Goal: Transaction & Acquisition: Obtain resource

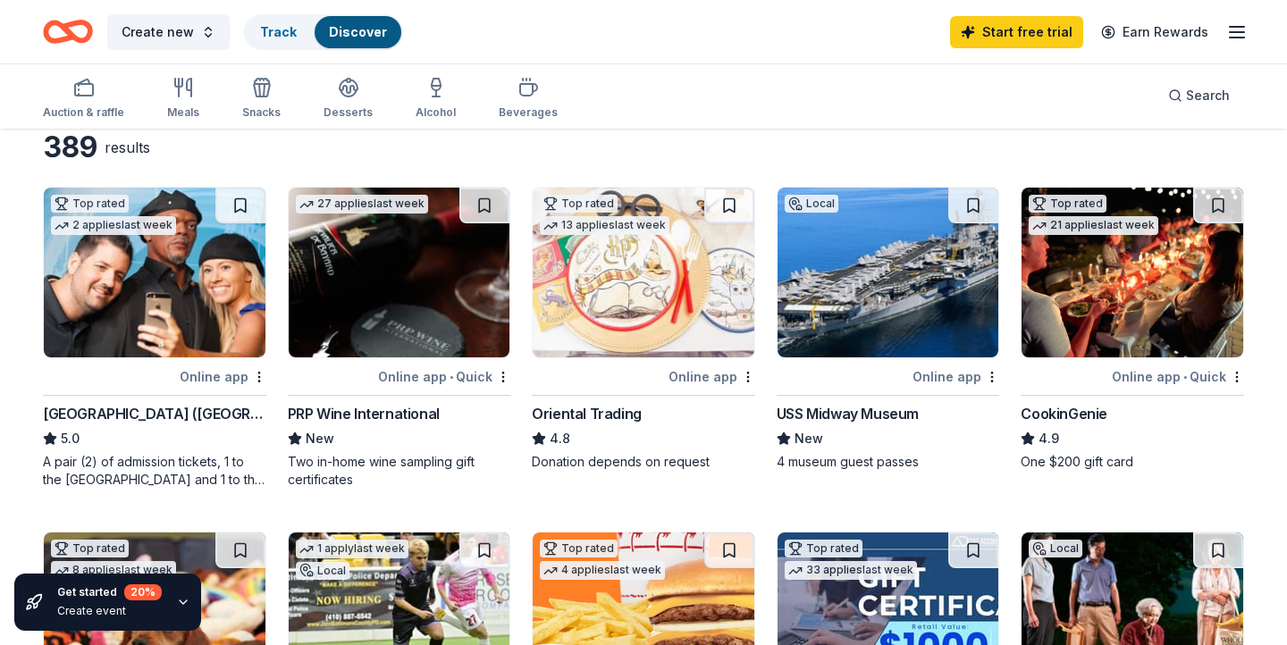
scroll to position [86, 0]
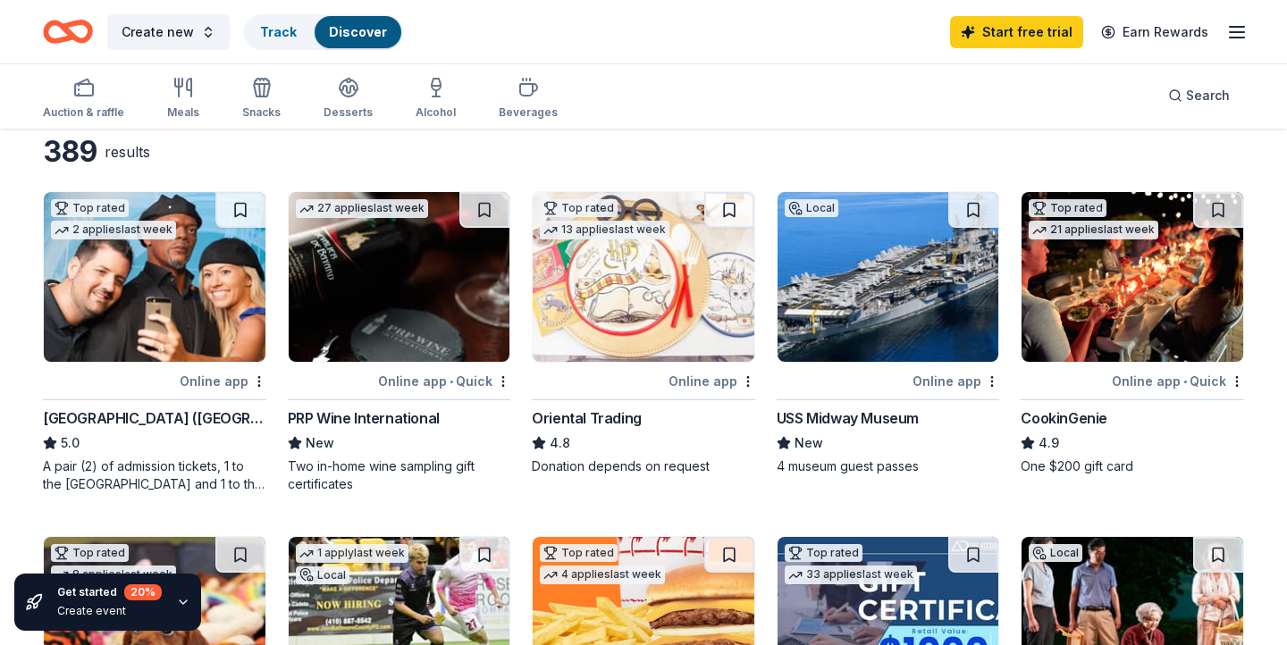
click at [661, 318] on img at bounding box center [644, 277] width 222 height 170
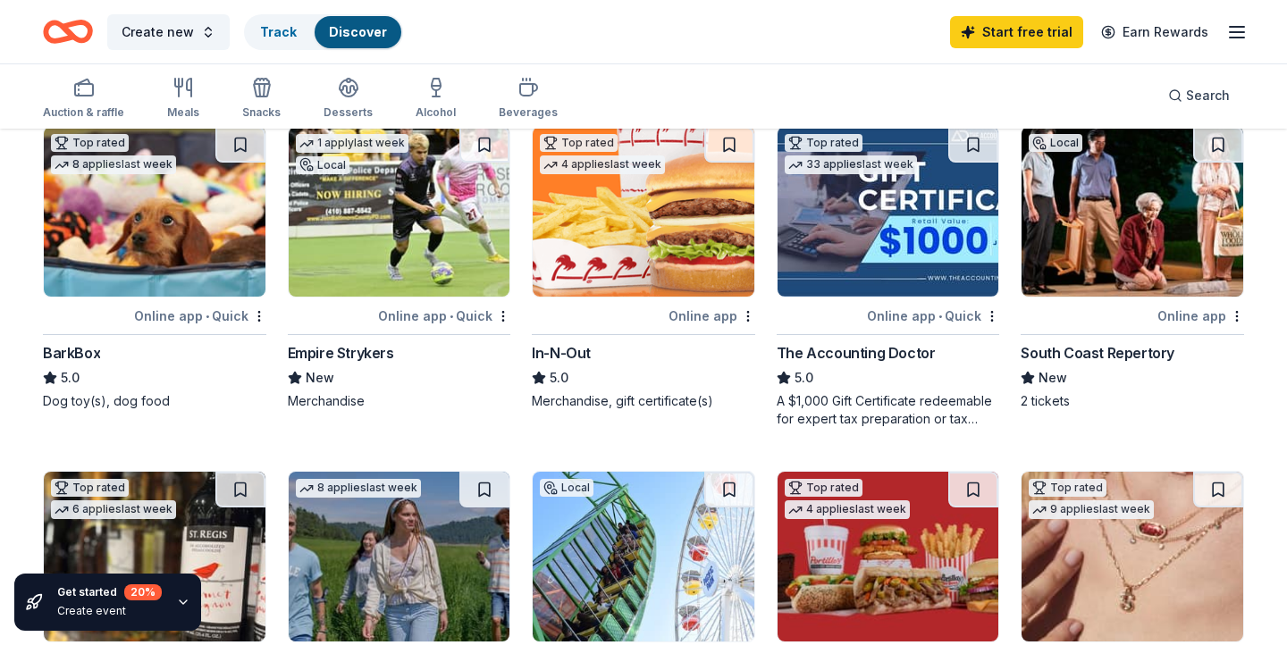
scroll to position [459, 0]
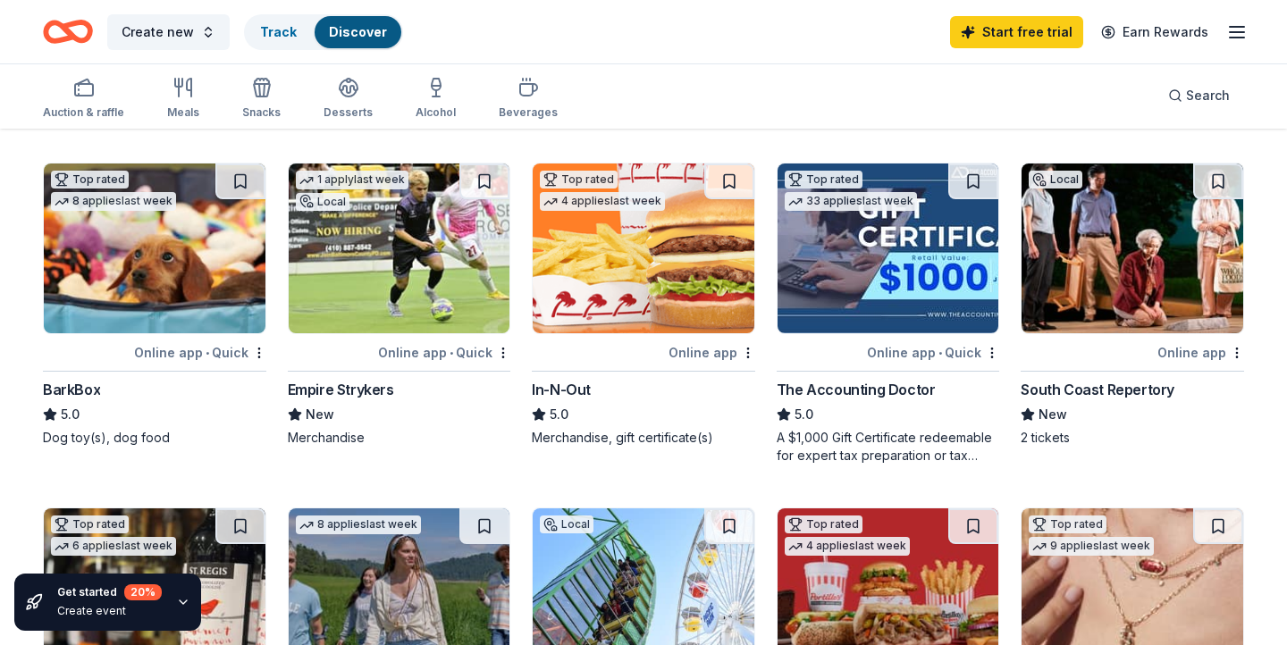
click at [611, 265] on img at bounding box center [644, 249] width 222 height 170
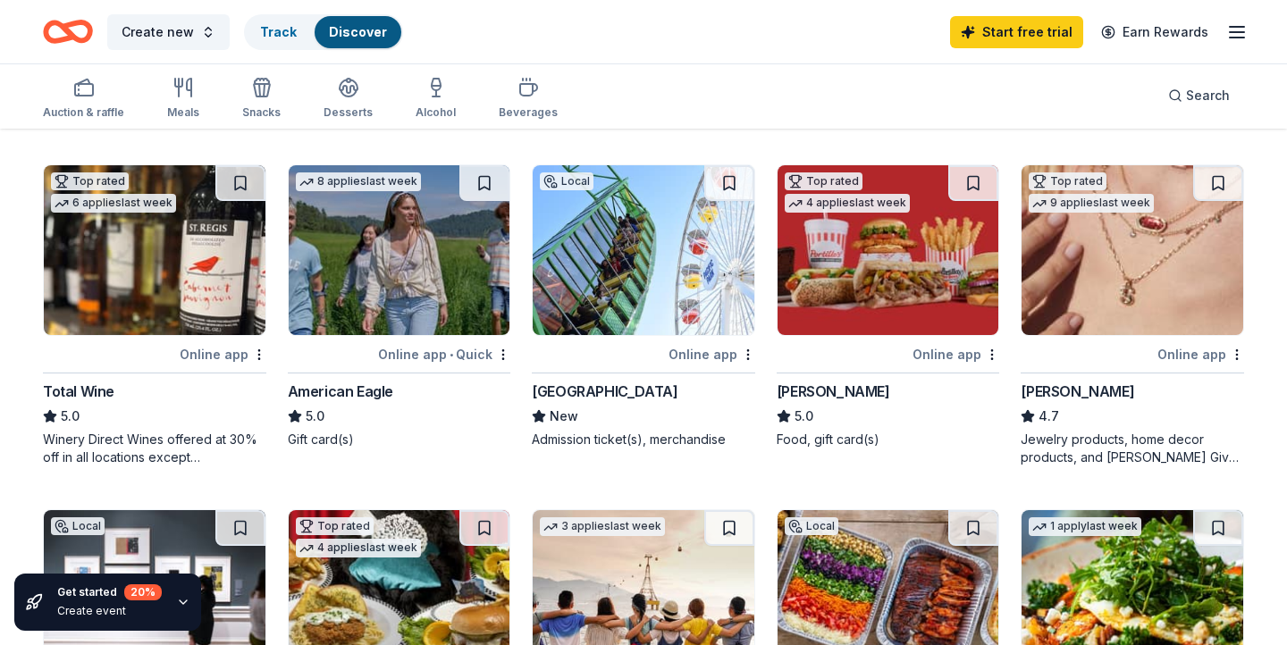
scroll to position [803, 0]
click at [193, 266] on img at bounding box center [155, 250] width 222 height 170
click at [448, 250] on img at bounding box center [400, 250] width 222 height 170
click at [622, 290] on img at bounding box center [644, 250] width 222 height 170
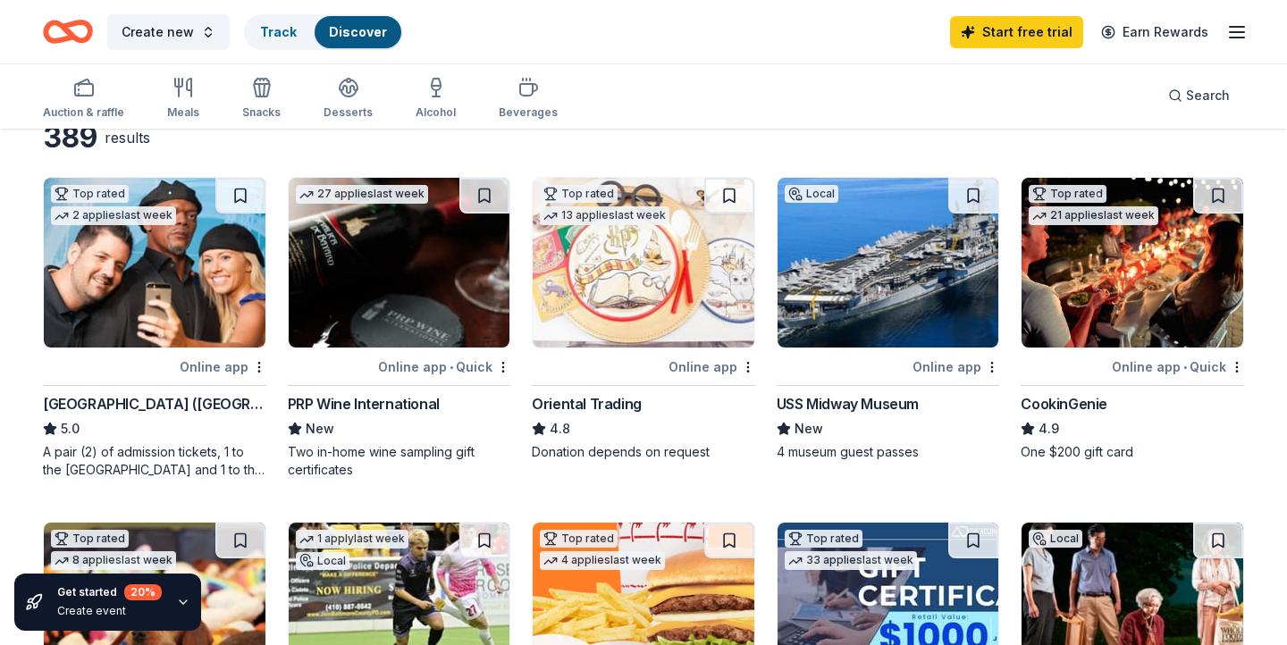
scroll to position [99, 0]
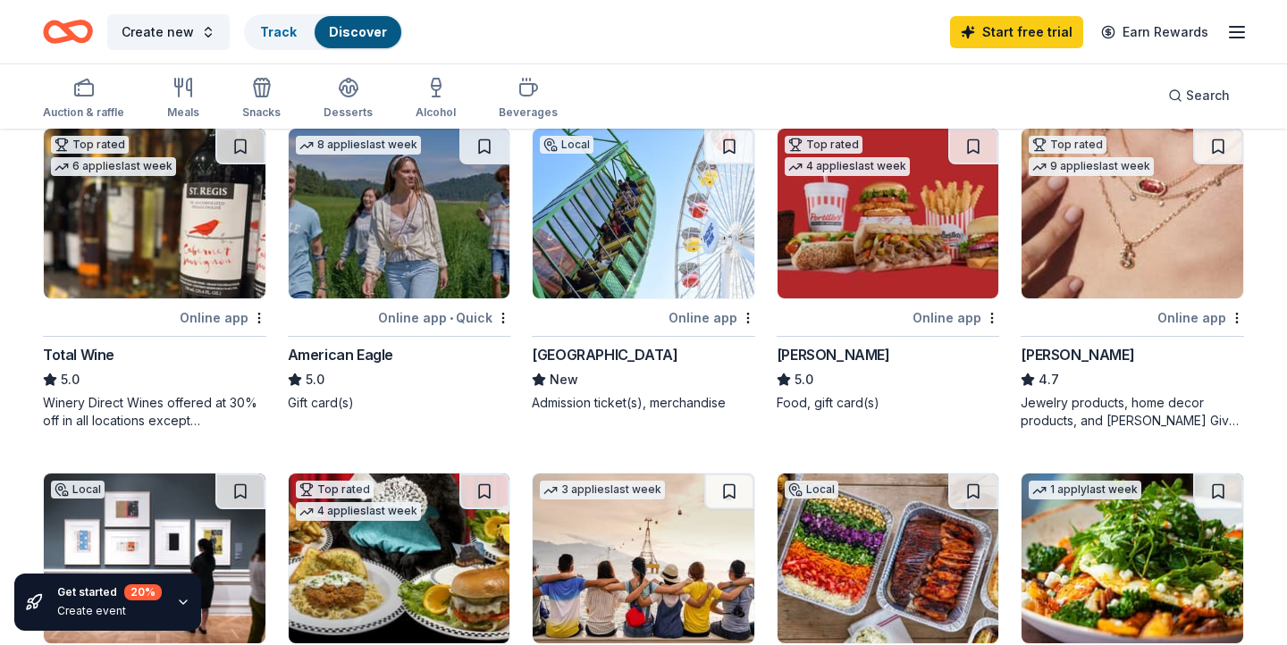
scroll to position [700, 0]
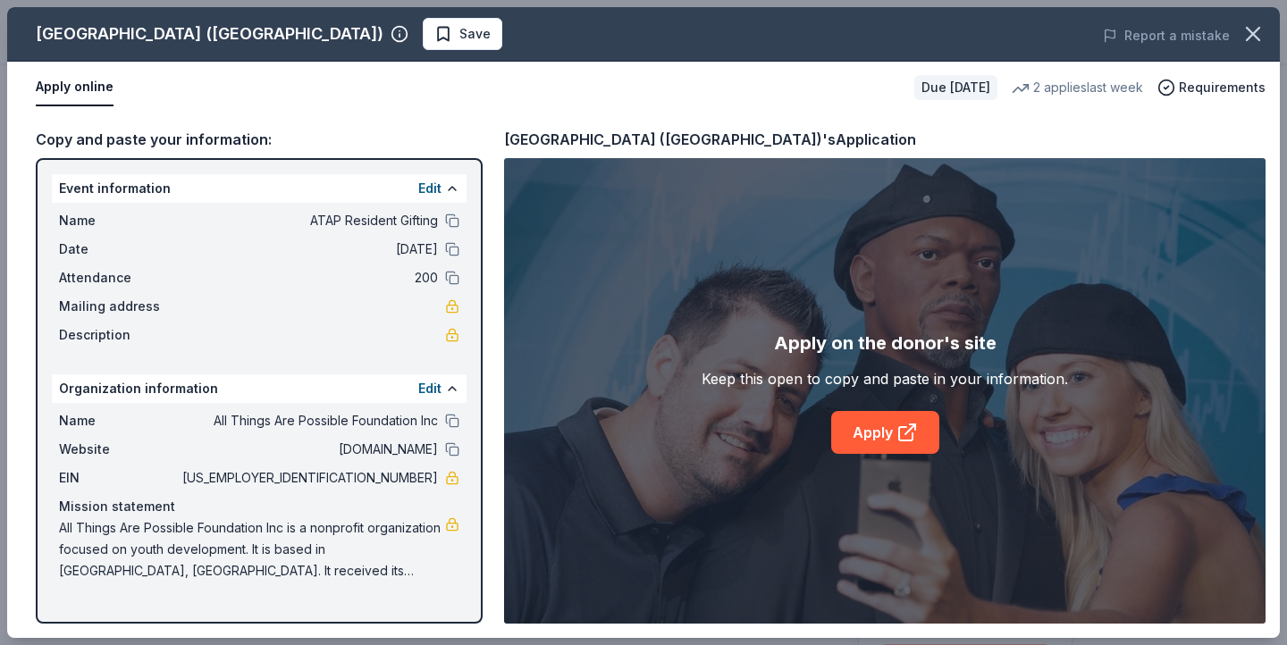
scroll to position [21, 0]
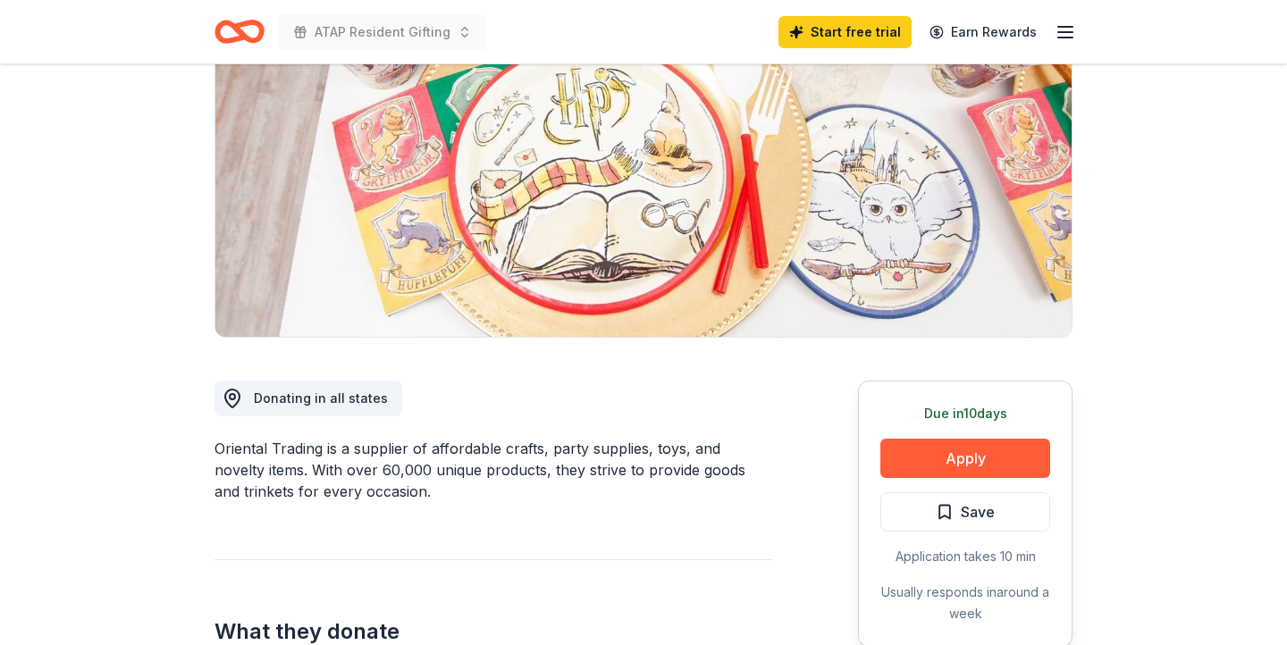
scroll to position [206, 0]
click at [920, 459] on button "Apply" at bounding box center [965, 458] width 170 height 39
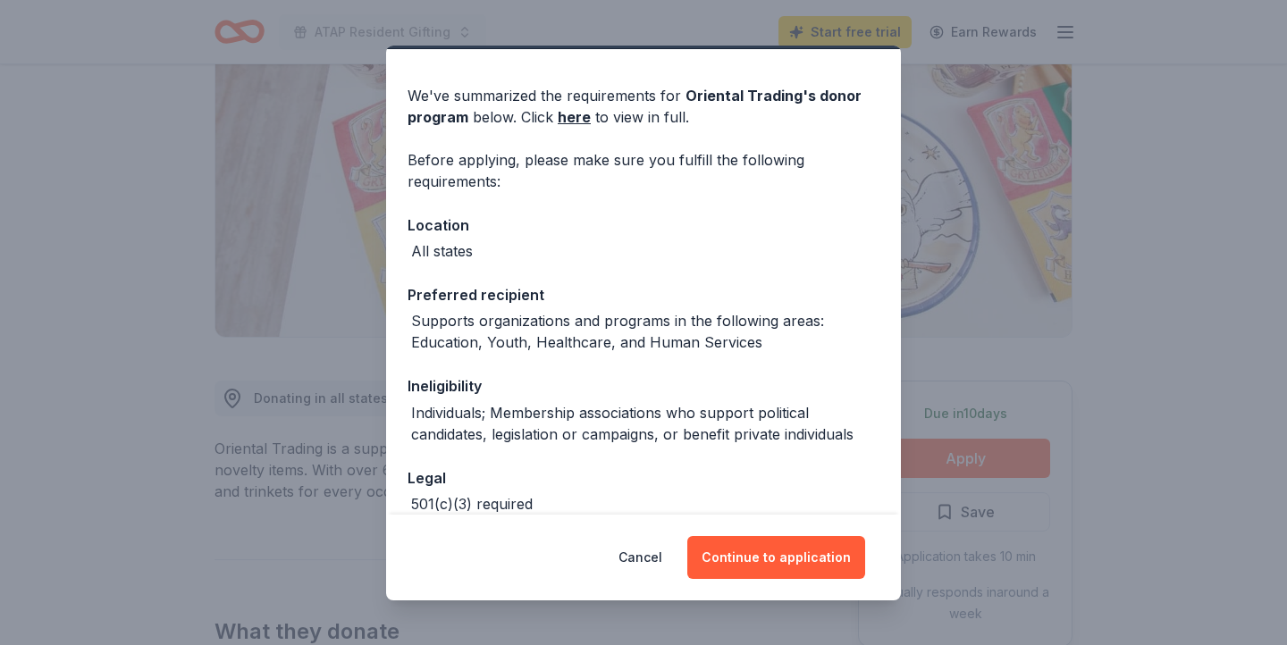
scroll to position [63, 0]
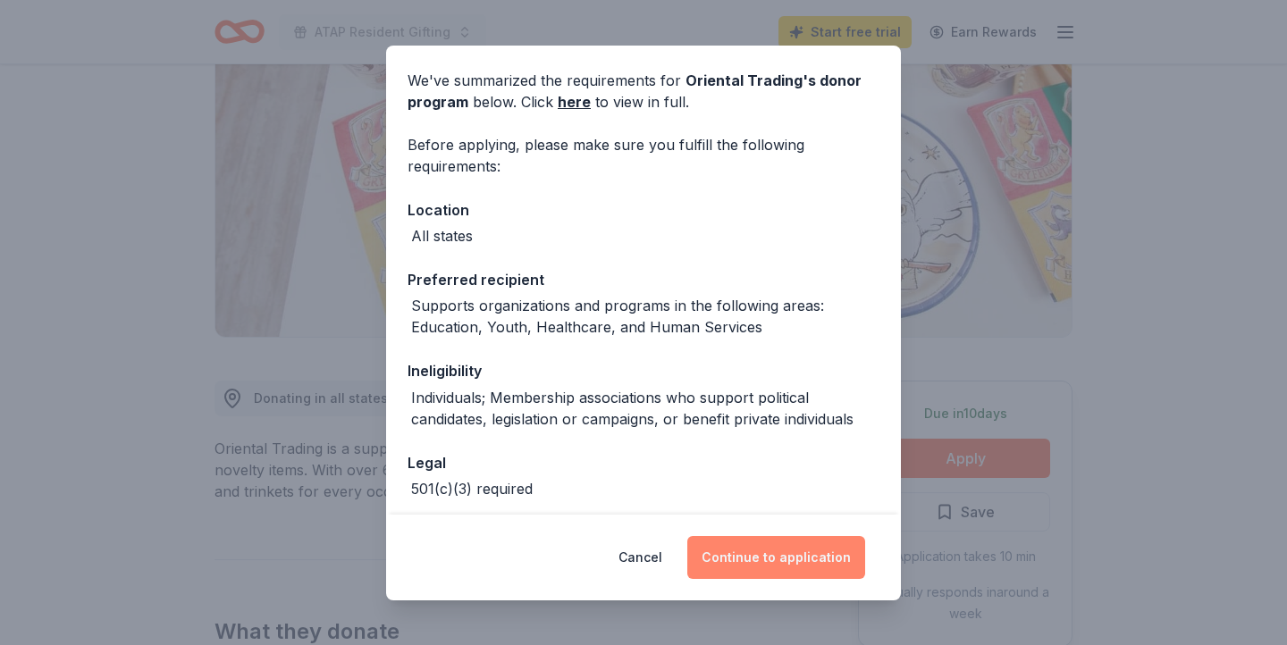
click at [737, 548] on button "Continue to application" at bounding box center [776, 557] width 178 height 43
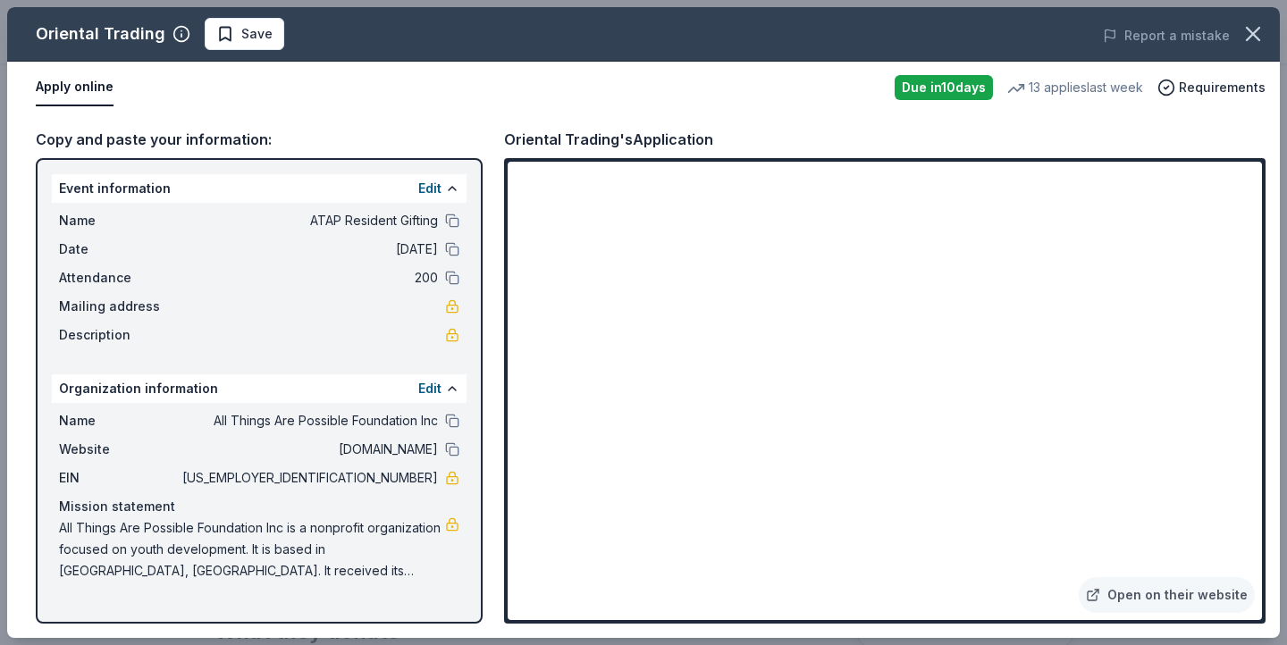
drag, startPoint x: 365, startPoint y: 478, endPoint x: 405, endPoint y: 477, distance: 40.2
click at [405, 477] on span "[US_EMPLOYER_IDENTIFICATION_NUMBER]" at bounding box center [308, 477] width 259 height 21
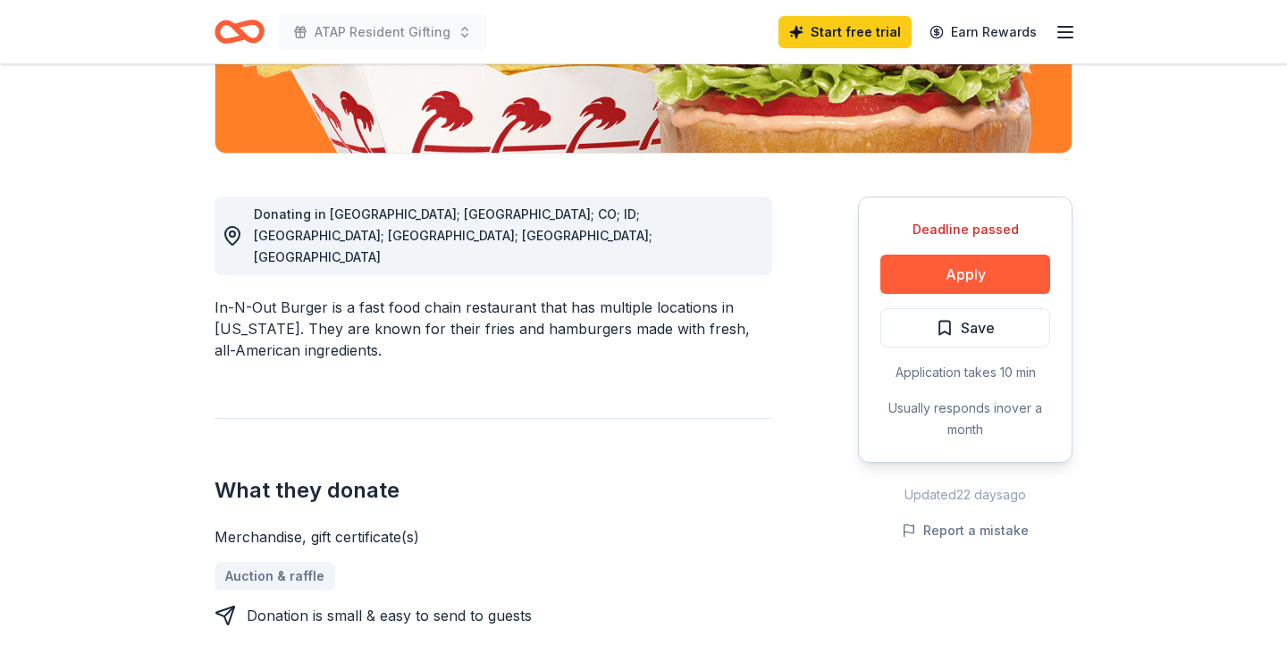
scroll to position [451, 0]
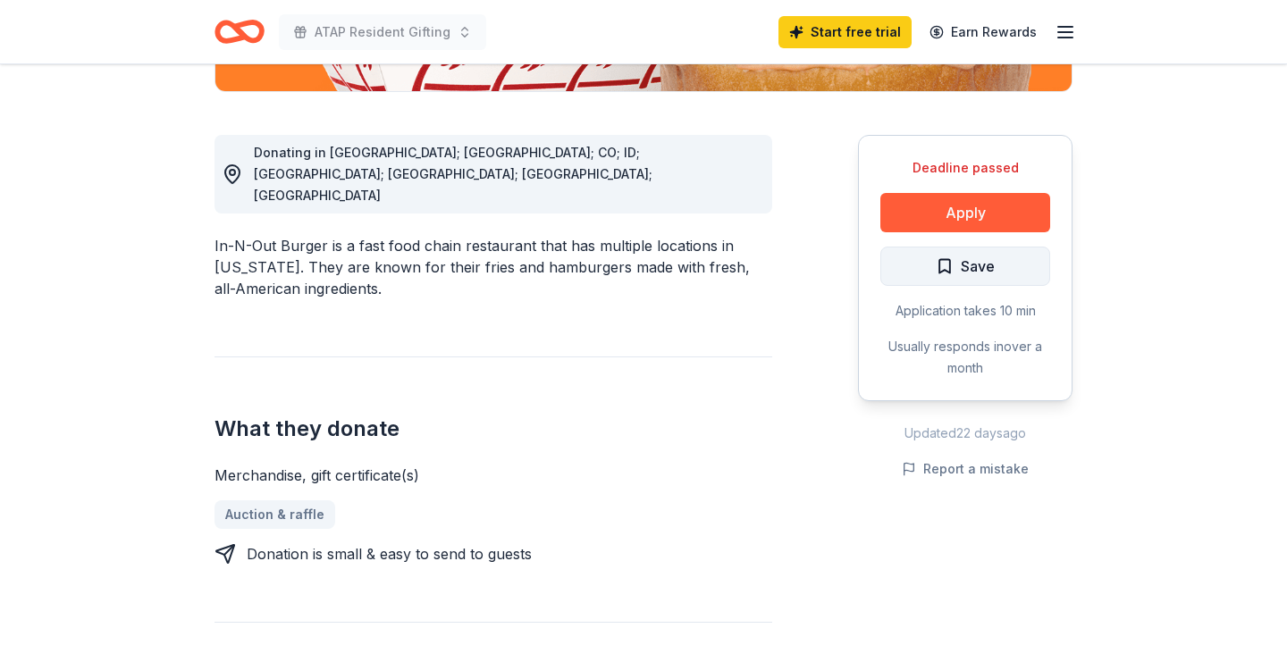
click at [991, 265] on span "Save" at bounding box center [978, 266] width 34 height 23
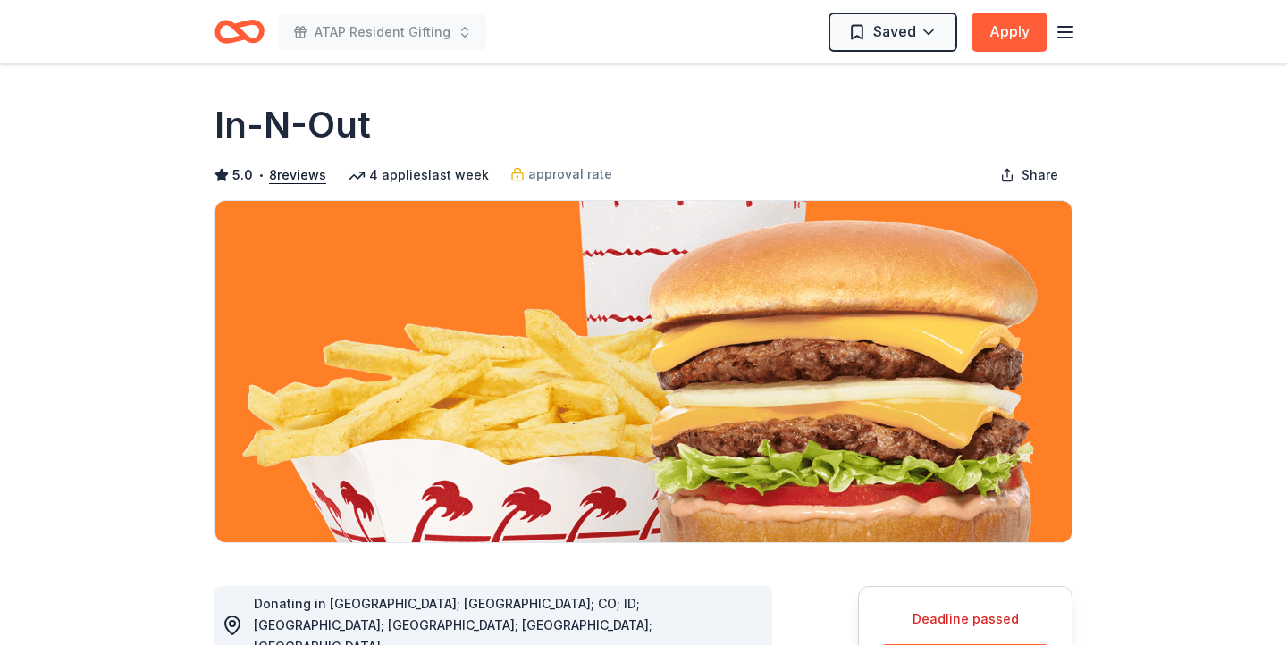
scroll to position [0, 0]
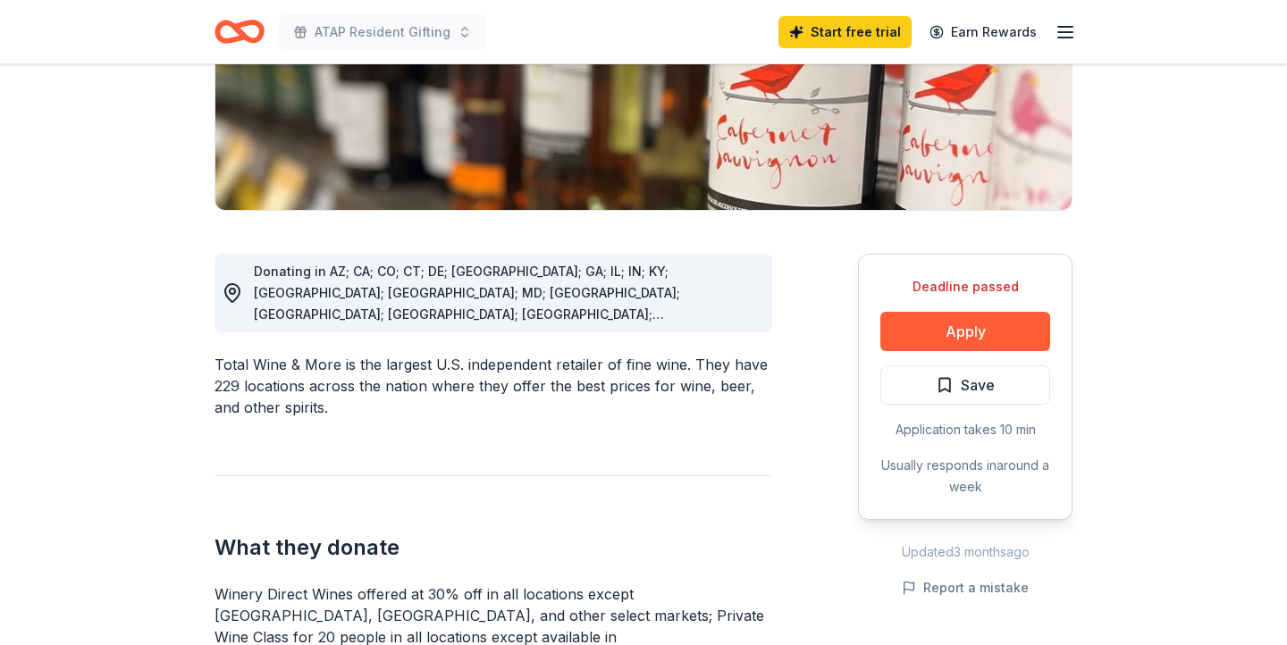
scroll to position [341, 0]
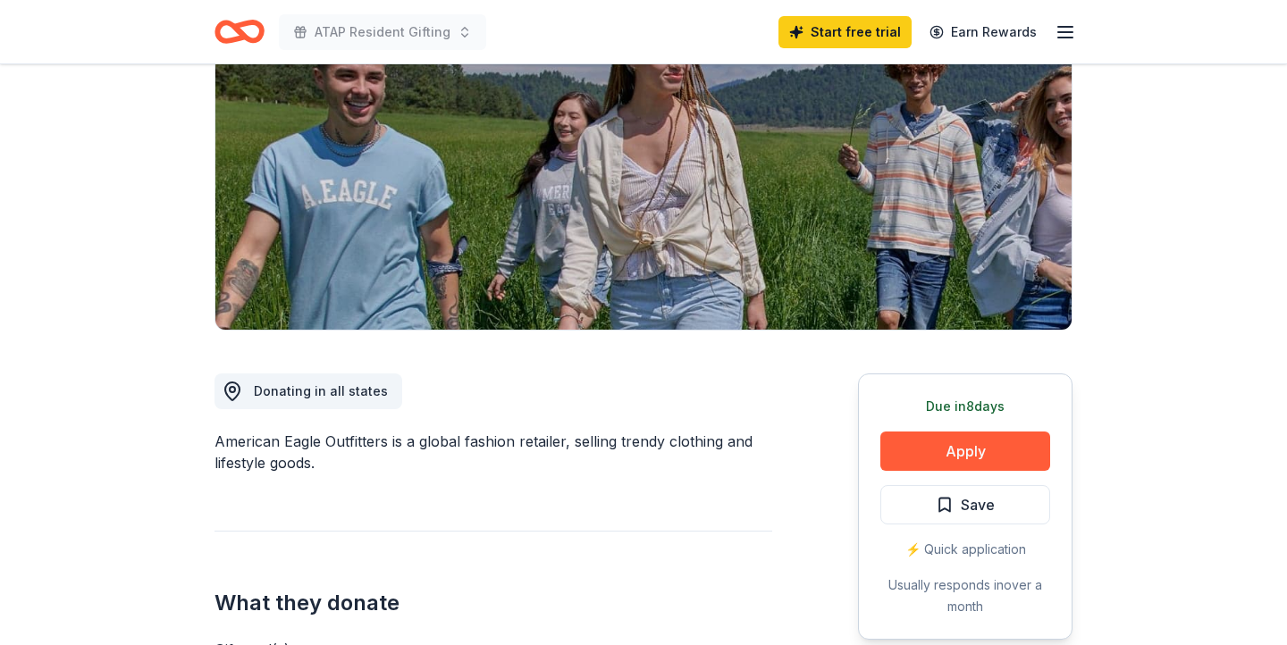
scroll to position [205, 0]
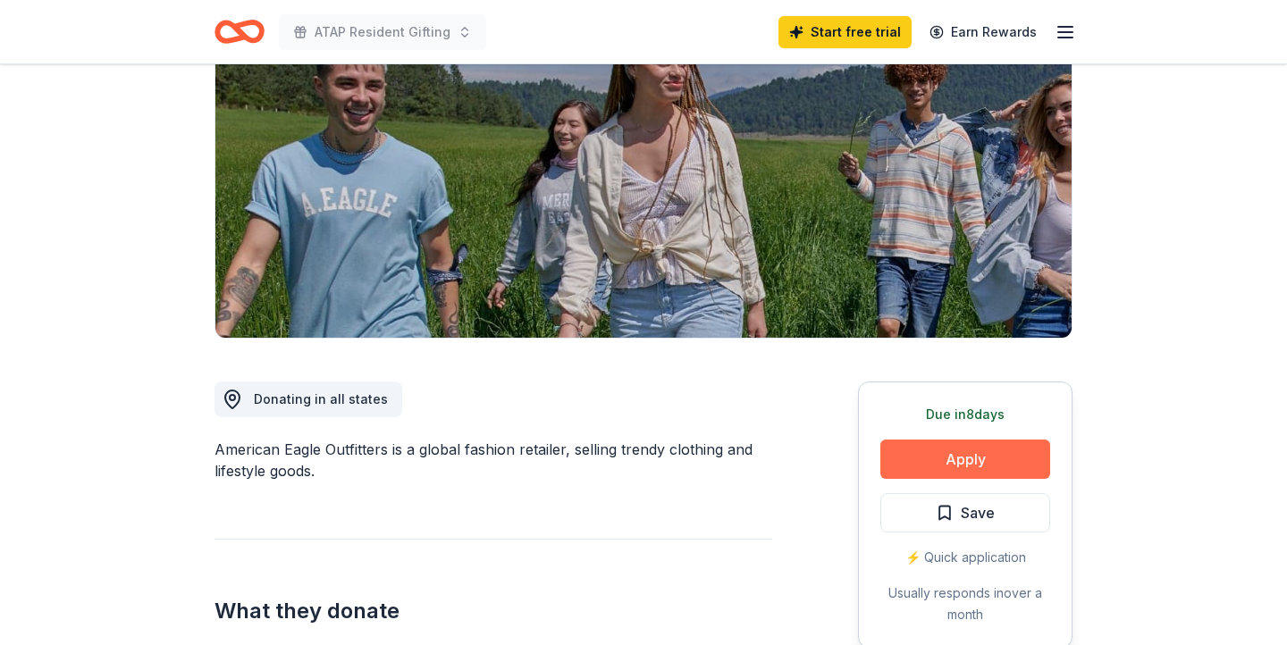
click at [989, 450] on button "Apply" at bounding box center [965, 459] width 170 height 39
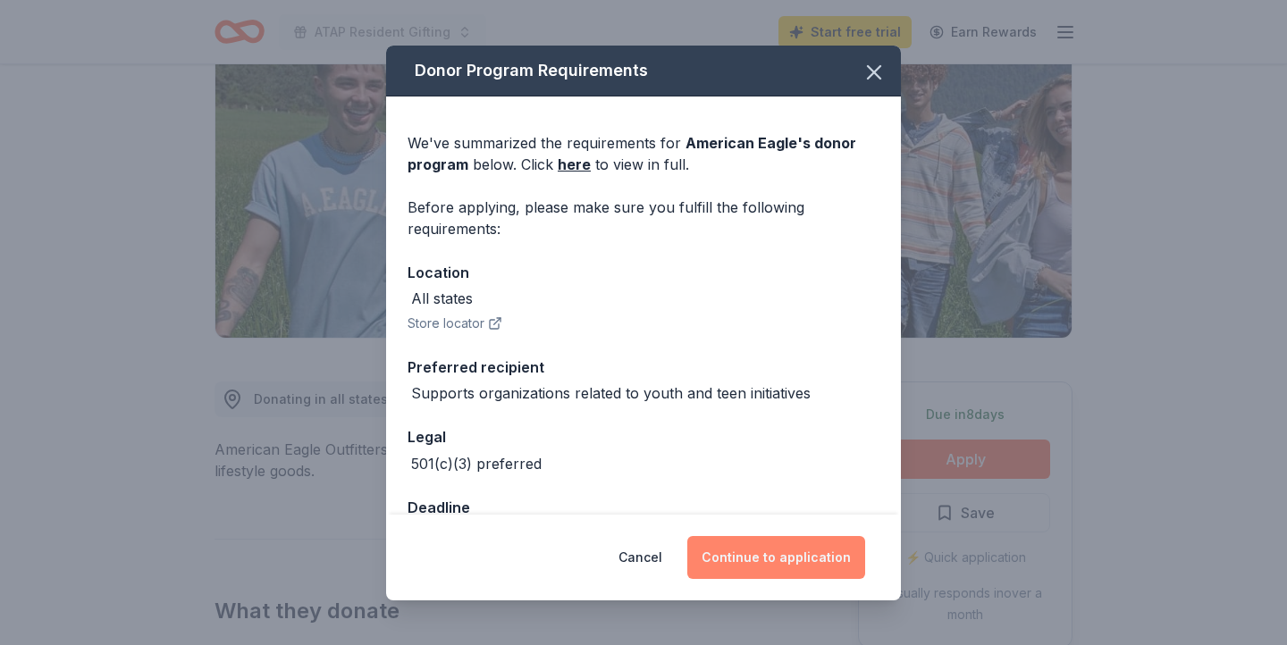
click at [812, 567] on button "Continue to application" at bounding box center [776, 557] width 178 height 43
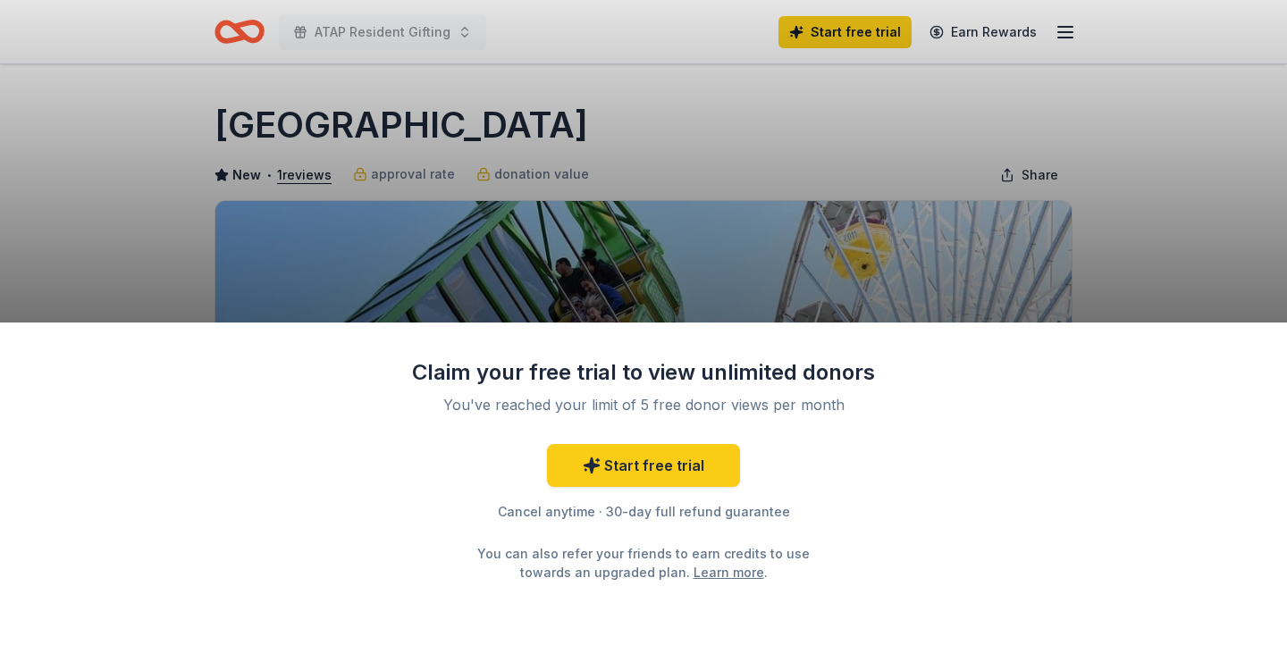
click at [910, 208] on div "Claim your free trial to view unlimited donors You've reached your limit of 5 f…" at bounding box center [643, 322] width 1287 height 645
click at [645, 473] on link "Start free trial" at bounding box center [643, 465] width 193 height 43
click at [678, 467] on link "Start free trial" at bounding box center [643, 465] width 193 height 43
click at [644, 476] on link "Start free trial" at bounding box center [643, 465] width 193 height 43
click at [672, 472] on link "Start free trial" at bounding box center [643, 465] width 193 height 43
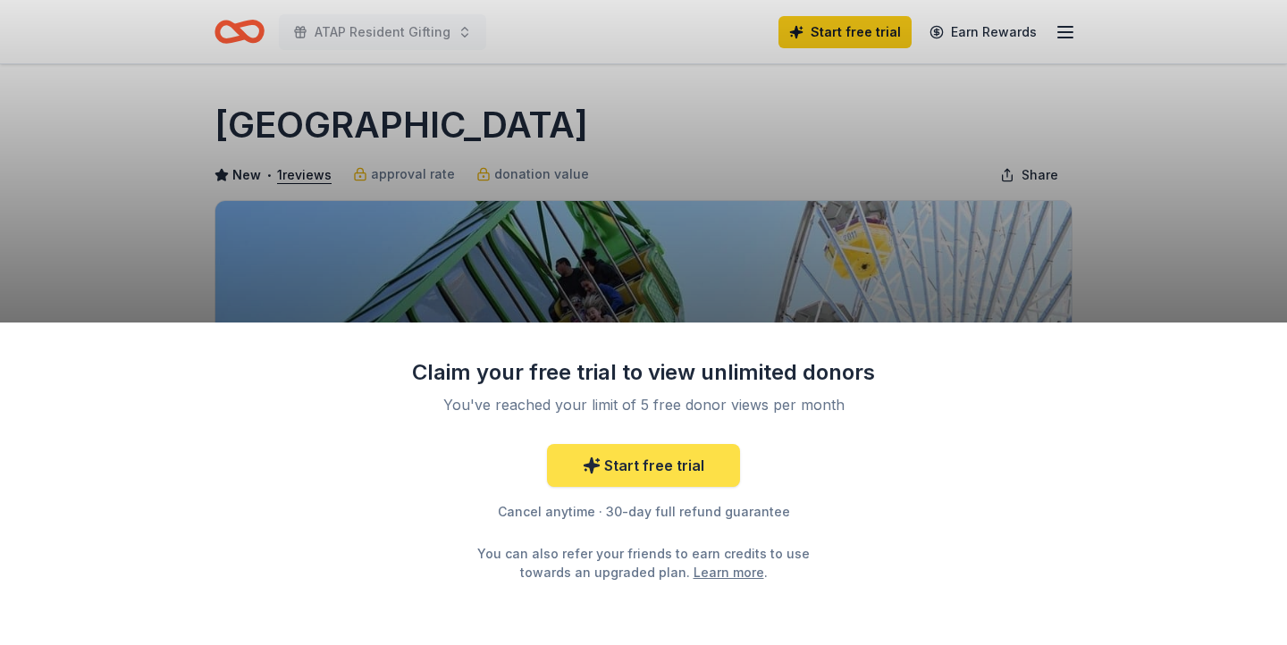
click at [672, 472] on link "Start free trial" at bounding box center [643, 465] width 193 height 43
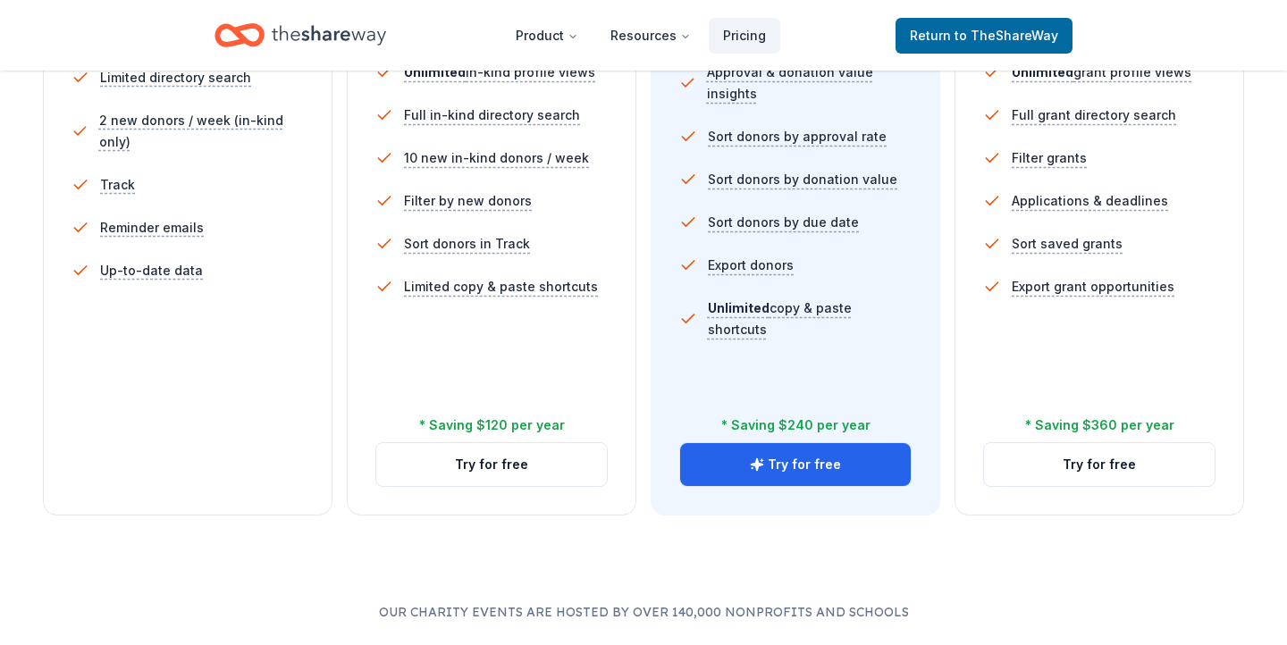
scroll to position [609, 0]
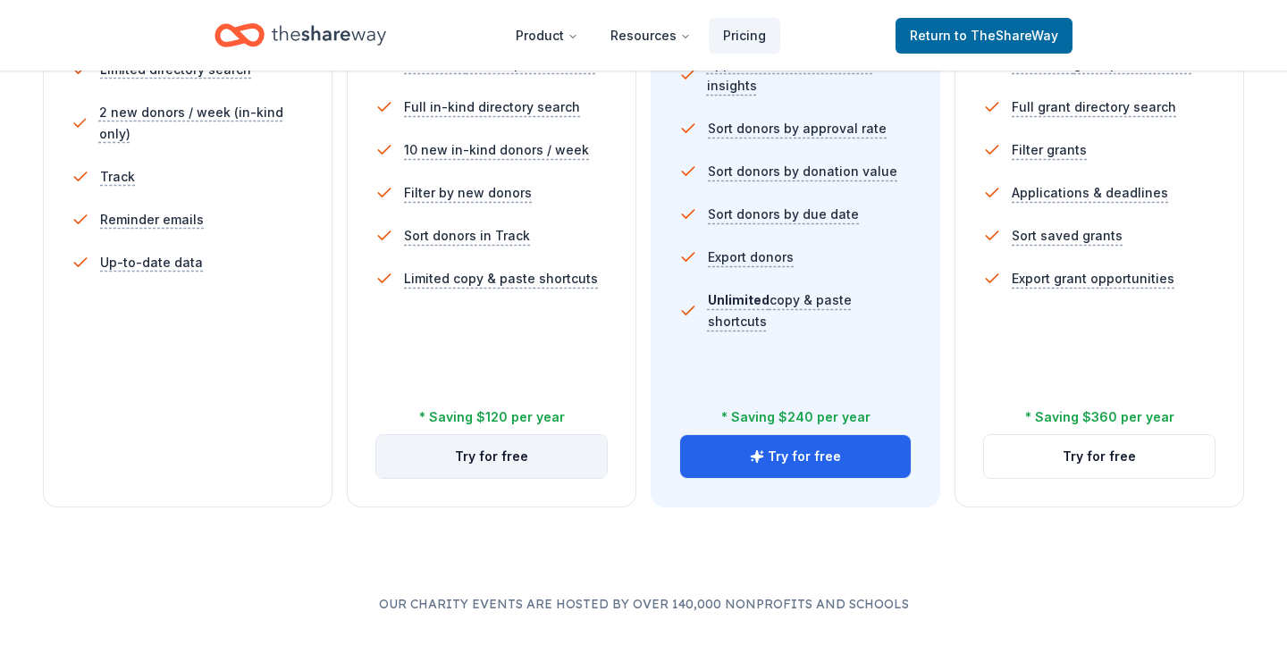
click at [516, 466] on button "Try for free" at bounding box center [491, 456] width 231 height 43
